Goal: Task Accomplishment & Management: Complete application form

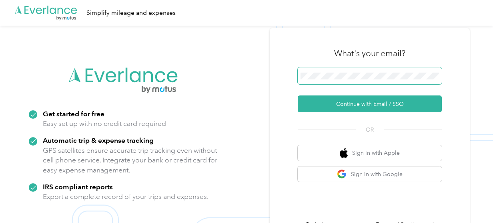
click at [348, 80] on span at bounding box center [370, 75] width 144 height 17
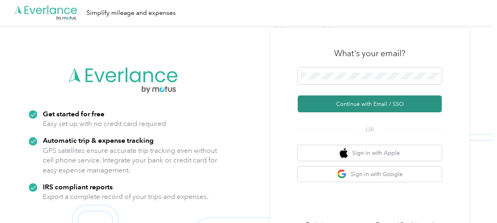
click at [344, 103] on button "Continue with Email / SSO" at bounding box center [370, 103] width 144 height 17
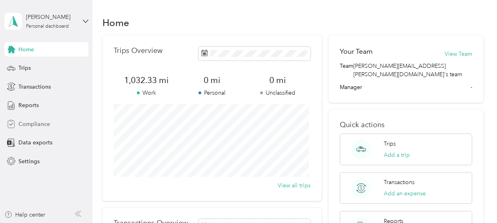
click at [43, 122] on span "Compliance" at bounding box center [34, 124] width 32 height 8
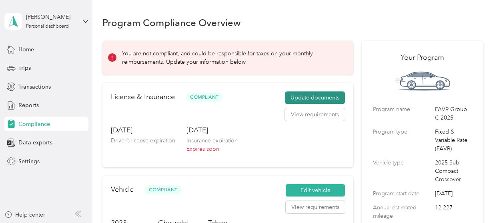
click at [301, 95] on button "Update documents" at bounding box center [315, 97] width 60 height 13
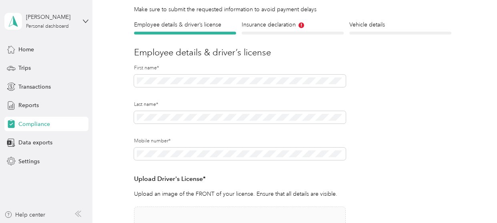
scroll to position [54, 0]
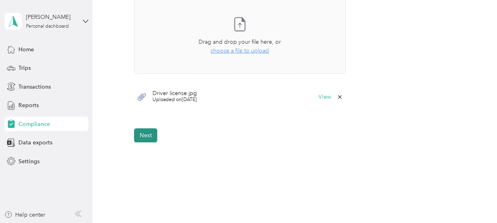
click at [147, 135] on button "Next" at bounding box center [145, 135] width 23 height 14
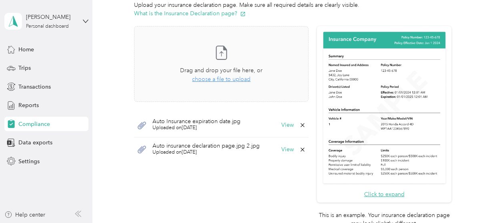
scroll to position [226, 0]
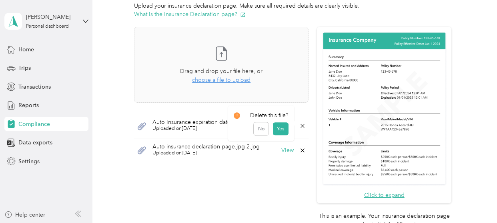
click at [301, 125] on icon at bounding box center [303, 126] width 4 height 4
click at [281, 130] on button "Yes" at bounding box center [281, 131] width 16 height 13
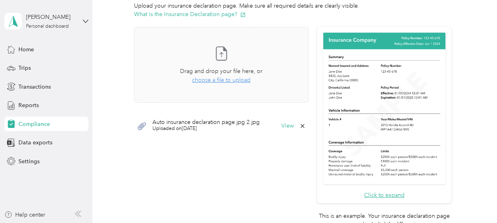
click at [300, 124] on icon at bounding box center [303, 126] width 6 height 6
click at [282, 129] on button "Yes" at bounding box center [281, 131] width 16 height 13
click at [234, 79] on span "choose a file to upload" at bounding box center [221, 79] width 58 height 7
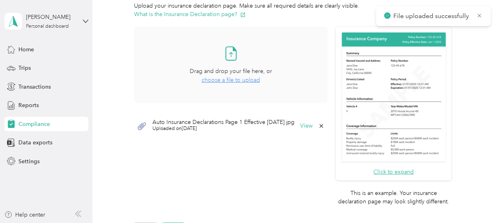
click at [231, 80] on span "choose a file to upload" at bounding box center [231, 79] width 58 height 7
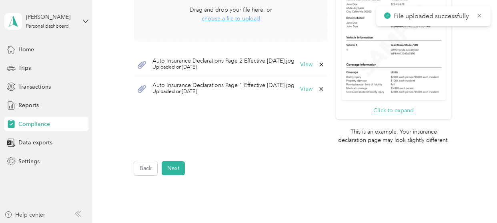
scroll to position [290, 0]
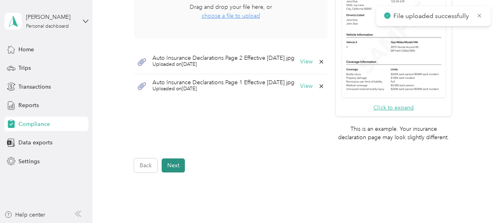
click at [171, 164] on button "Next" at bounding box center [173, 165] width 23 height 14
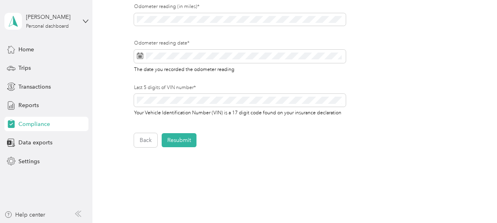
scroll to position [308, 0]
click at [183, 137] on button "Resubmit" at bounding box center [179, 139] width 35 height 14
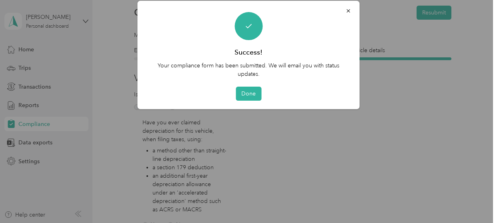
scroll to position [10, 0]
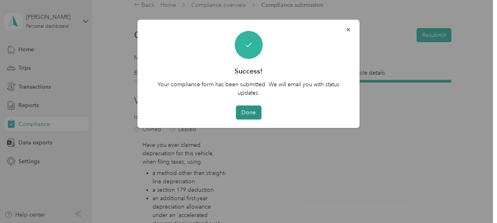
click at [249, 109] on button "Done" at bounding box center [249, 112] width 26 height 14
